Goal: Navigation & Orientation: Find specific page/section

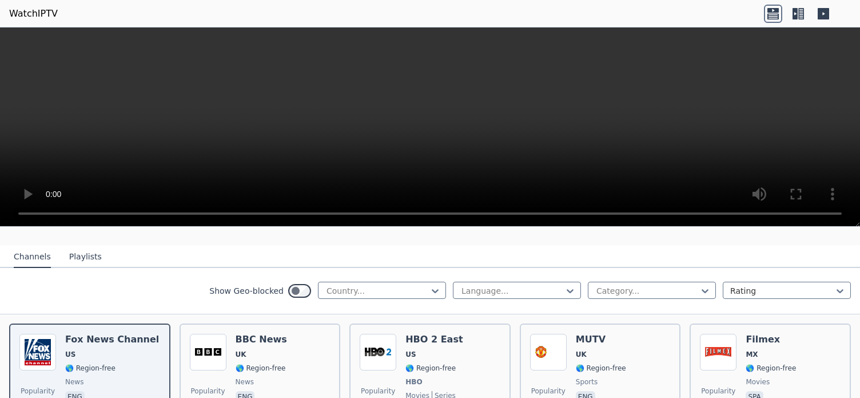
scroll to position [114, 0]
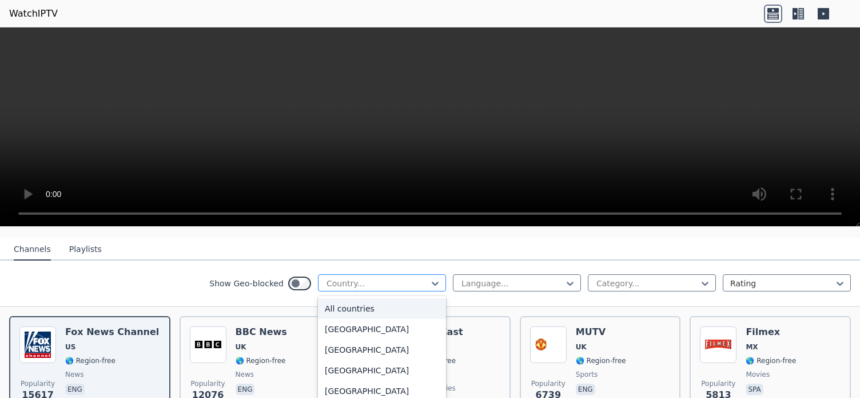
click at [351, 277] on div at bounding box center [377, 282] width 104 height 11
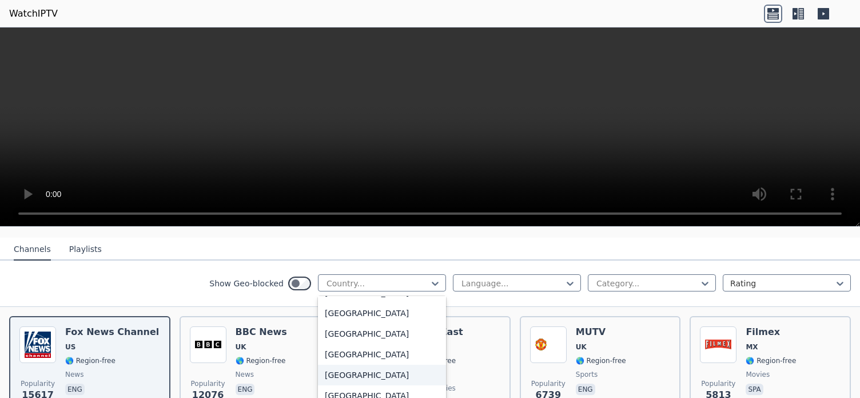
scroll to position [629, 0]
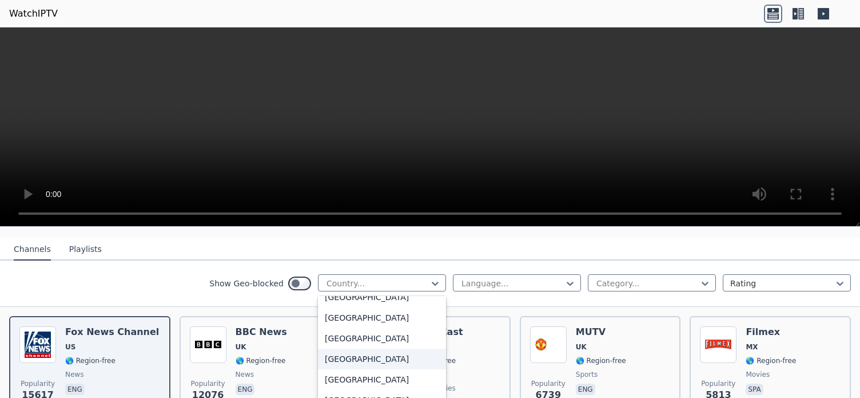
click at [329, 351] on div "[GEOGRAPHIC_DATA]" at bounding box center [382, 358] width 128 height 21
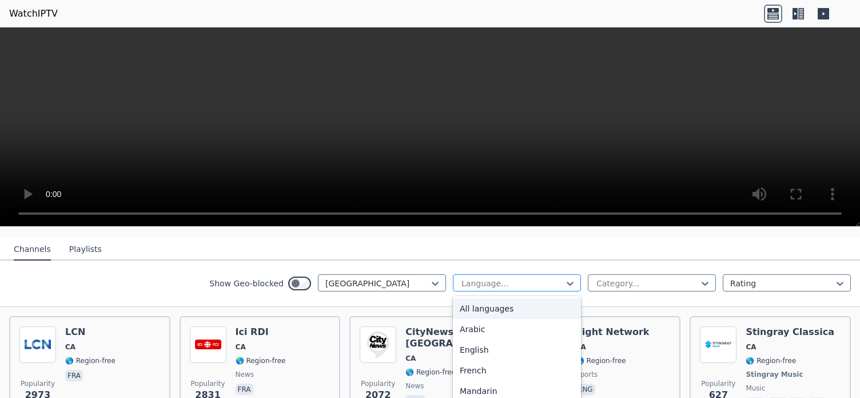
click at [472, 277] on div at bounding box center [512, 282] width 104 height 11
click at [480, 340] on div "English" at bounding box center [517, 349] width 128 height 21
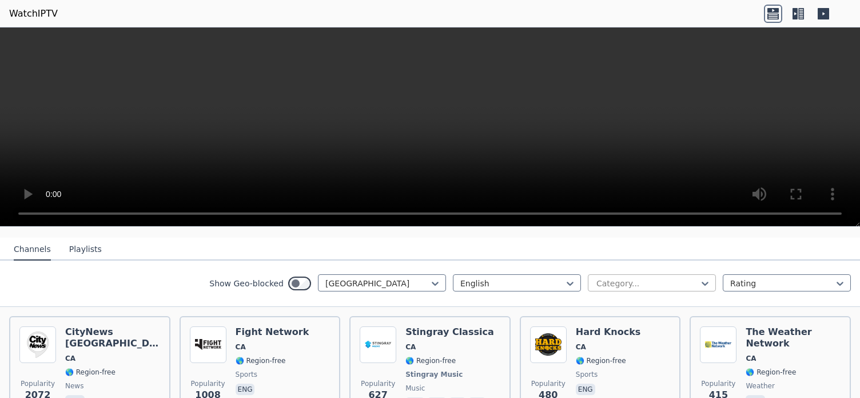
click at [627, 277] on div at bounding box center [647, 282] width 104 height 11
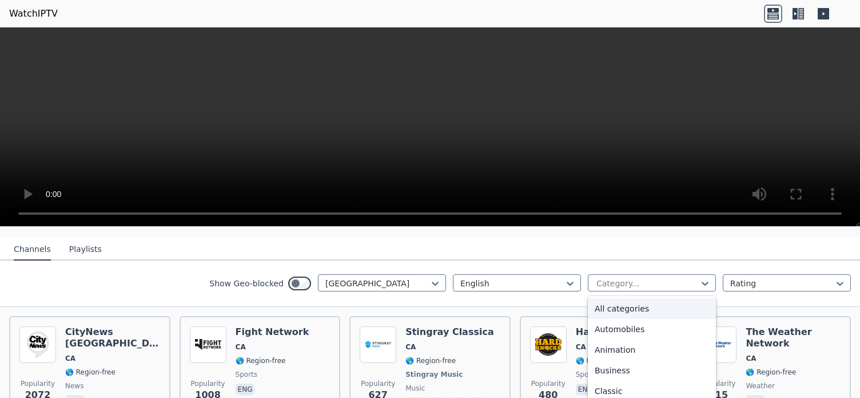
click at [635, 298] on div "All categories" at bounding box center [652, 308] width 128 height 21
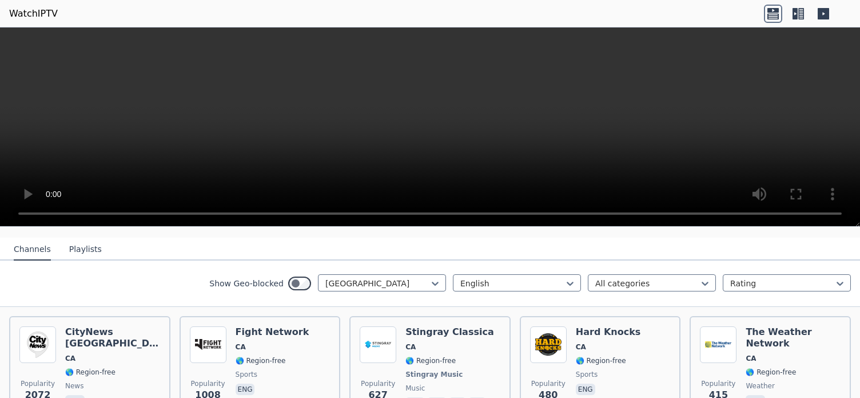
scroll to position [172, 0]
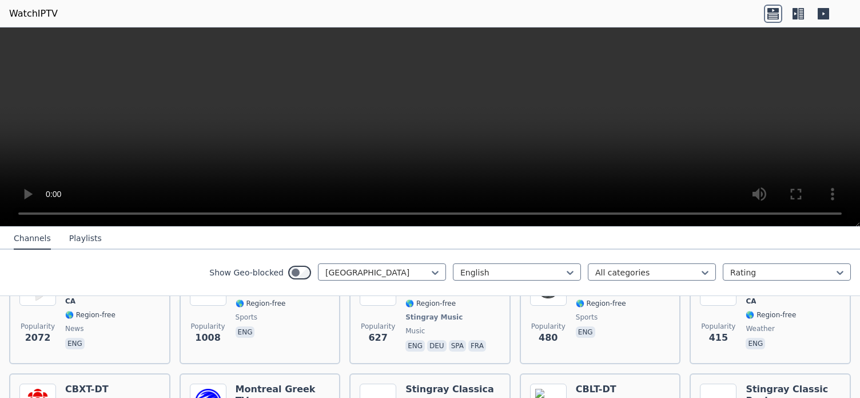
click at [71, 240] on button "Playlists" at bounding box center [85, 239] width 33 height 22
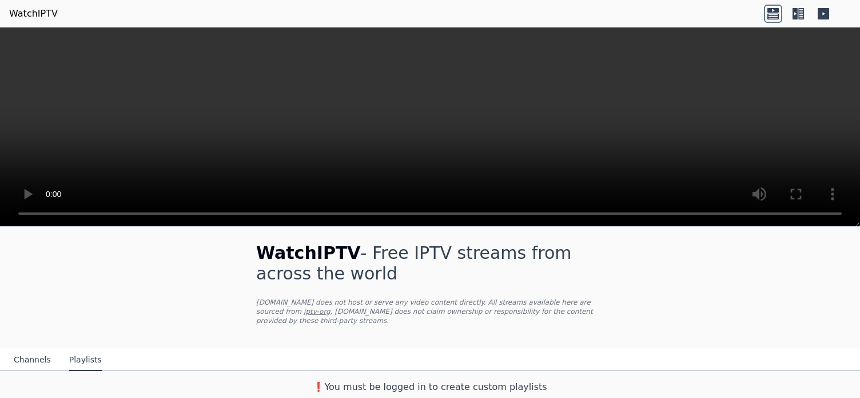
scroll to position [0, 0]
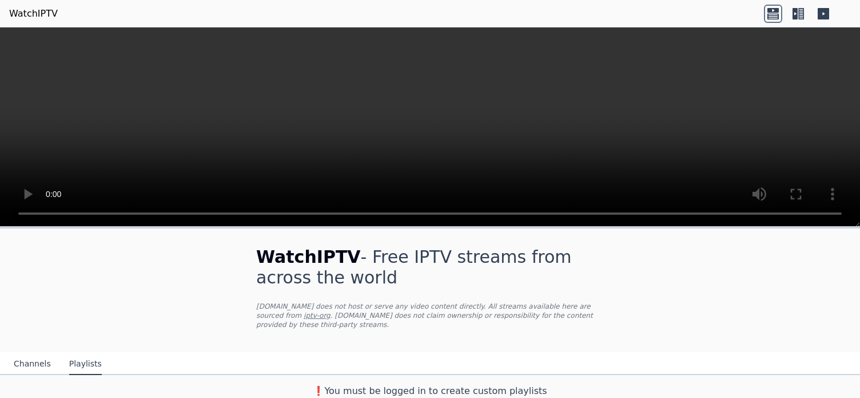
click at [25, 354] on button "Channels" at bounding box center [32, 364] width 37 height 22
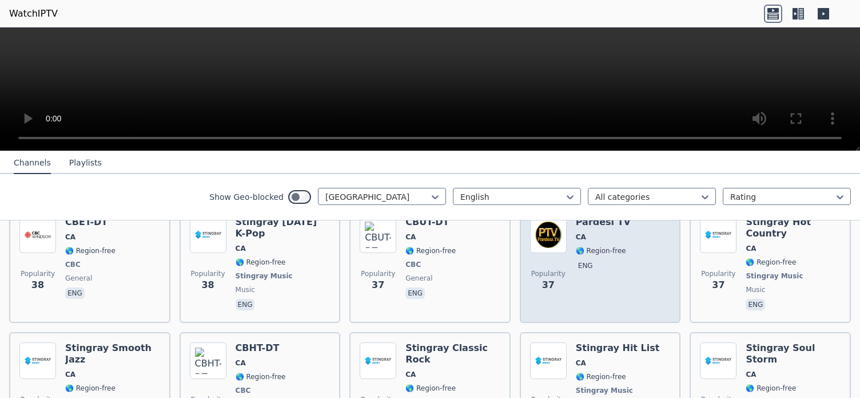
scroll to position [1430, 0]
